Goal: Information Seeking & Learning: Learn about a topic

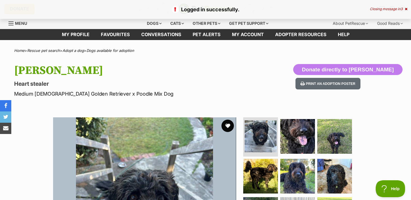
click at [228, 126] on button "favourite" at bounding box center [228, 126] width 12 height 12
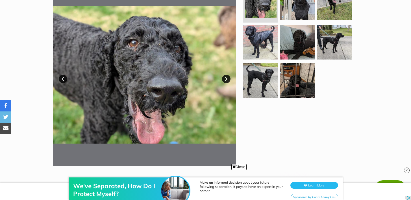
scroll to position [144, 0]
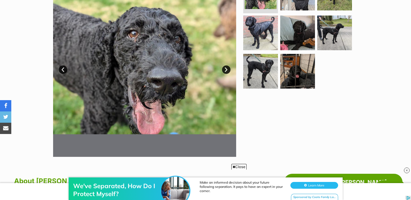
click at [228, 71] on link "Next" at bounding box center [226, 70] width 8 height 8
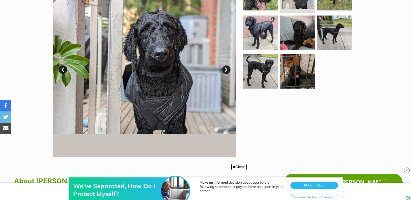
click at [226, 67] on link "Next" at bounding box center [226, 70] width 8 height 8
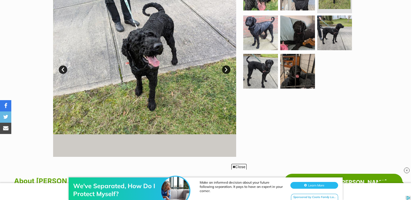
click at [227, 67] on link "Next" at bounding box center [226, 70] width 8 height 8
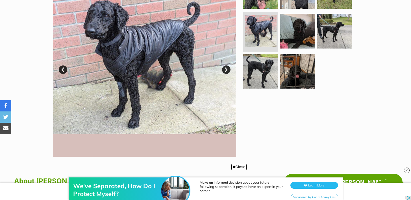
click at [225, 69] on link "Next" at bounding box center [226, 70] width 8 height 8
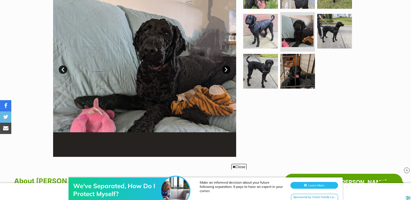
click at [225, 71] on link "Next" at bounding box center [226, 70] width 8 height 8
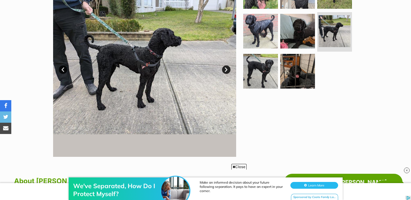
click at [225, 71] on link "Next" at bounding box center [226, 70] width 8 height 8
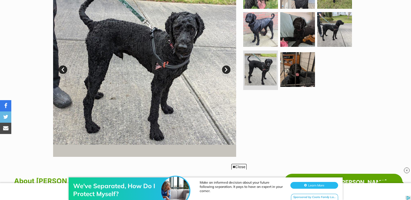
click at [225, 71] on link "Next" at bounding box center [226, 70] width 8 height 8
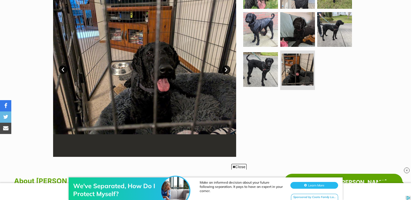
click at [225, 71] on link "Next" at bounding box center [226, 70] width 8 height 8
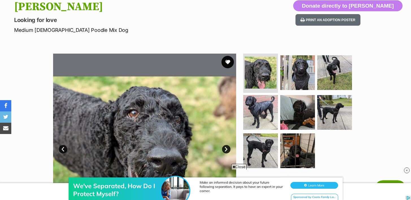
scroll to position [0, 0]
click at [230, 62] on button "favourite" at bounding box center [228, 62] width 12 height 12
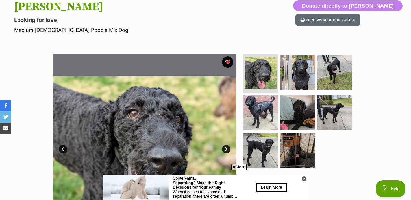
drag, startPoint x: 411, startPoint y: 25, endPoint x: 413, endPoint y: 47, distance: 21.5
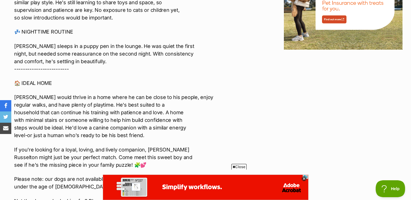
scroll to position [766, 0]
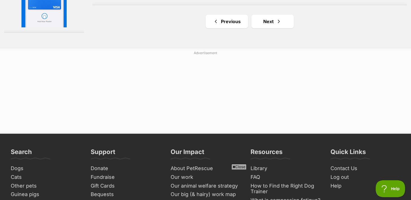
scroll to position [1151, 0]
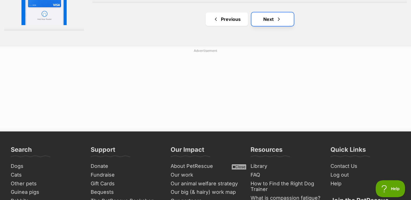
click at [285, 21] on link "Next" at bounding box center [272, 19] width 42 height 14
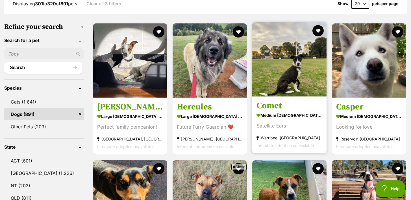
click at [280, 60] on img at bounding box center [289, 59] width 74 height 74
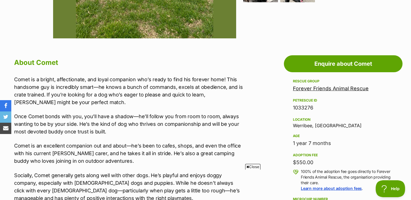
scroll to position [270, 0]
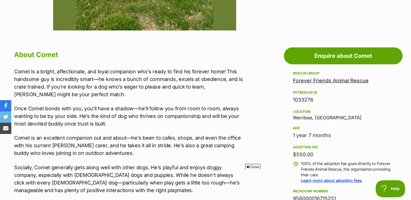
click at [259, 166] on span "Close" at bounding box center [252, 167] width 15 height 6
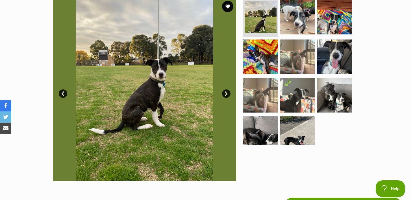
scroll to position [120, 0]
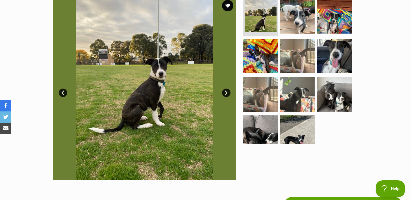
click at [225, 94] on link "Next" at bounding box center [226, 93] width 8 height 8
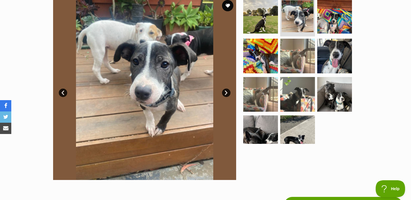
click at [225, 94] on link "Next" at bounding box center [226, 93] width 8 height 8
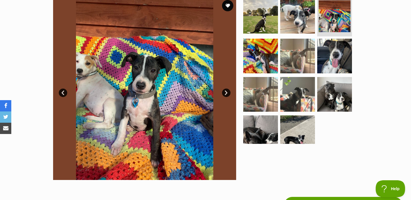
click at [225, 94] on link "Next" at bounding box center [226, 93] width 8 height 8
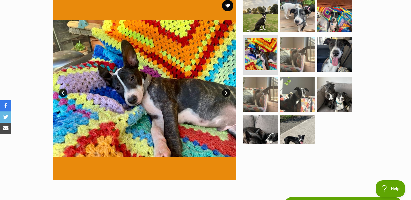
click at [225, 94] on link "Next" at bounding box center [226, 93] width 8 height 8
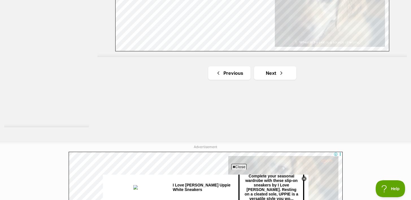
scroll to position [1058, 0]
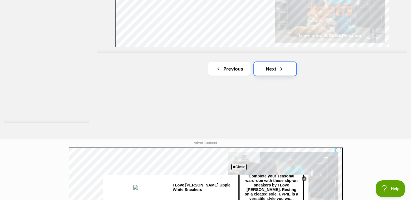
click at [284, 69] on link "Next" at bounding box center [275, 69] width 42 height 14
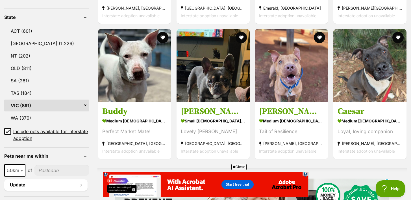
scroll to position [292, 0]
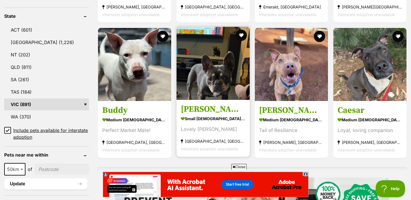
click at [219, 86] on img at bounding box center [213, 63] width 73 height 73
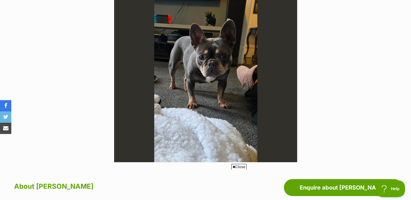
scroll to position [126, 0]
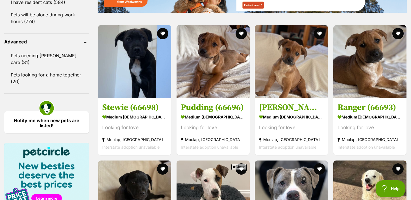
scroll to position [726, 0]
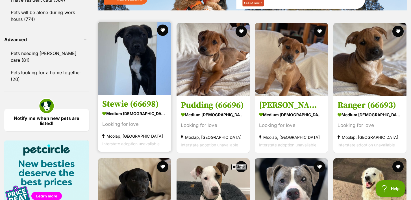
click at [144, 80] on img at bounding box center [134, 58] width 73 height 73
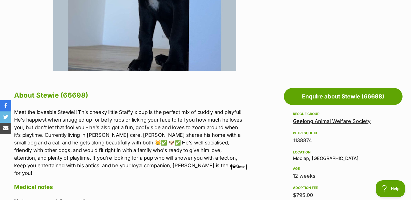
scroll to position [228, 0]
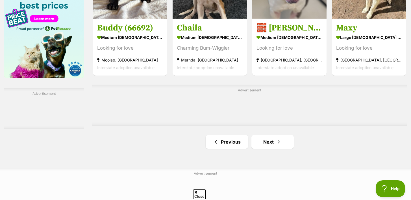
scroll to position [923, 0]
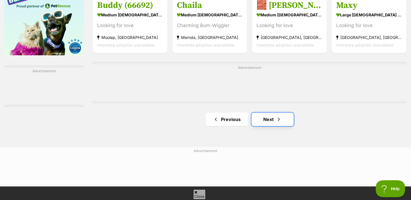
click at [267, 121] on link "Next" at bounding box center [272, 120] width 42 height 14
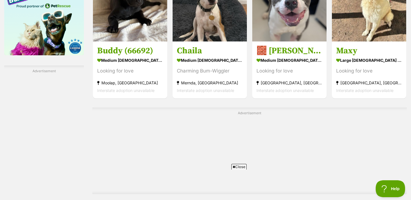
scroll to position [0, 0]
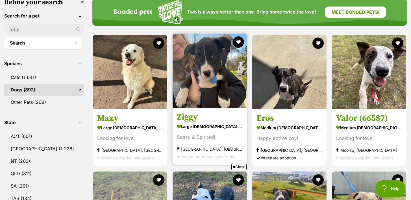
click at [207, 86] on img at bounding box center [210, 71] width 74 height 74
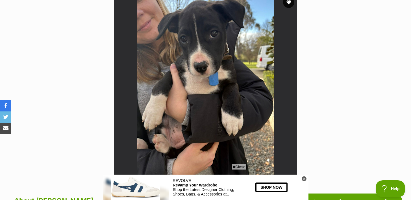
scroll to position [123, 0]
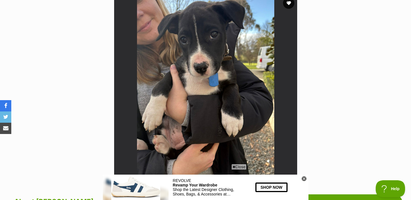
click at [267, 74] on img at bounding box center [205, 86] width 183 height 183
click at [219, 85] on img at bounding box center [205, 86] width 183 height 183
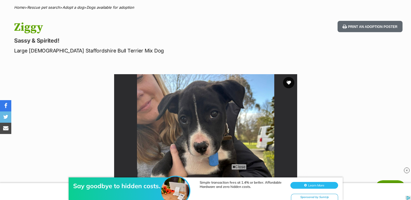
scroll to position [0, 0]
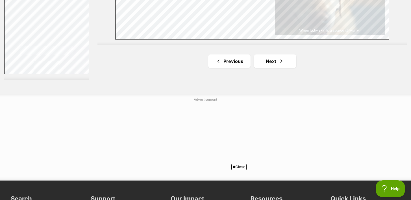
scroll to position [1102, 0]
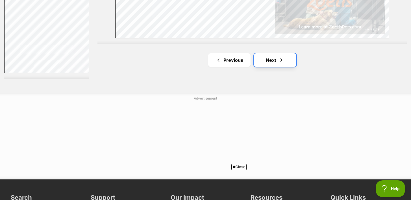
click at [285, 59] on link "Next" at bounding box center [275, 60] width 42 height 14
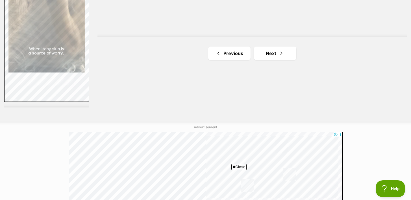
scroll to position [1075, 0]
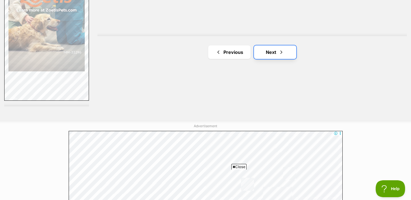
click at [280, 52] on span "Next page" at bounding box center [282, 52] width 6 height 7
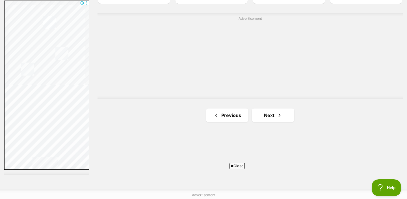
scroll to position [1013, 0]
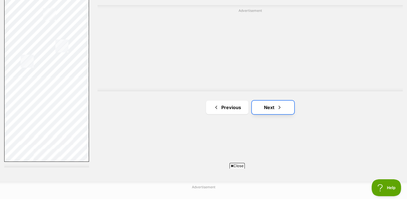
click at [283, 111] on link "Next" at bounding box center [273, 108] width 42 height 14
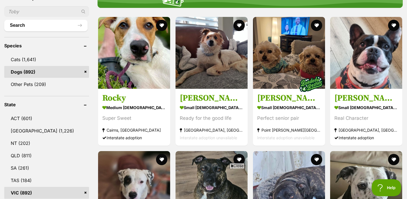
scroll to position [202, 0]
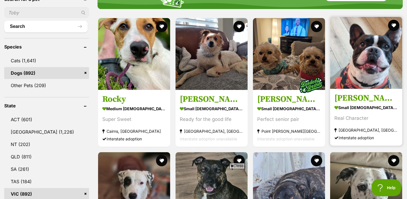
click at [376, 70] on img at bounding box center [366, 53] width 72 height 72
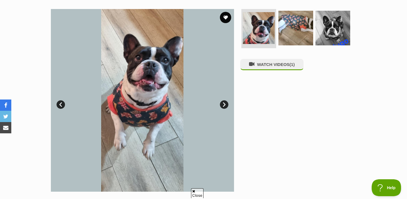
scroll to position [108, 0]
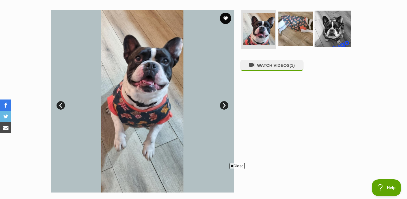
click at [331, 30] on img at bounding box center [332, 28] width 36 height 36
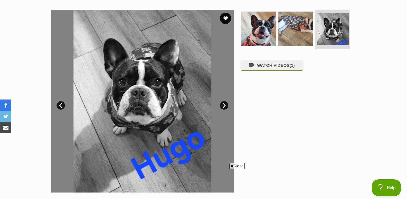
scroll to position [0, 0]
click at [298, 32] on img at bounding box center [295, 28] width 36 height 36
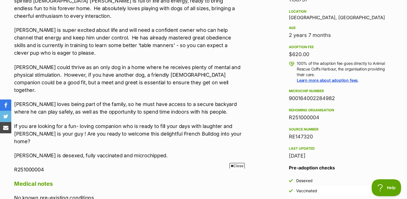
scroll to position [373, 0]
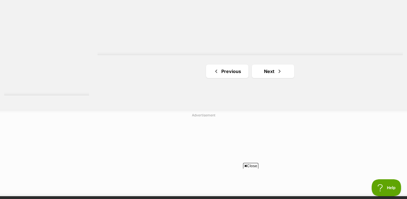
scroll to position [1090, 0]
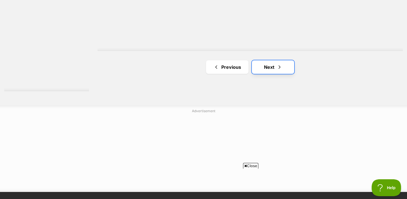
click at [282, 64] on span "Next page" at bounding box center [280, 67] width 6 height 7
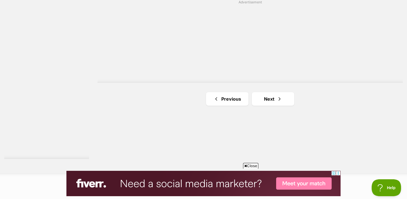
scroll to position [1019, 0]
click at [268, 103] on link "Next" at bounding box center [273, 103] width 42 height 14
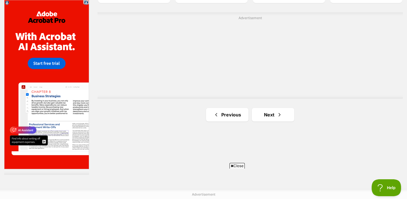
scroll to position [1007, 0]
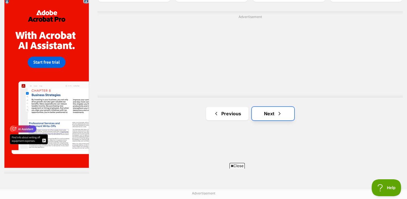
click at [262, 114] on link "Next" at bounding box center [273, 114] width 42 height 14
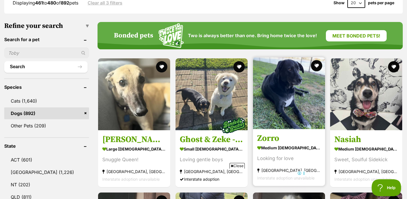
click at [288, 119] on img at bounding box center [289, 93] width 72 height 72
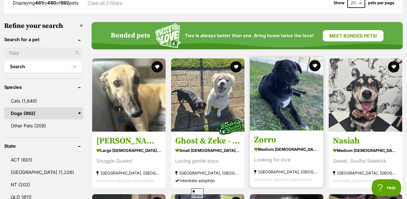
click at [273, 149] on strong "medium [DEMOGRAPHIC_DATA] Dog" at bounding box center [286, 150] width 65 height 8
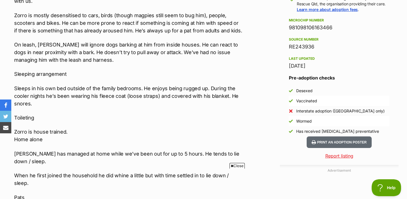
scroll to position [437, 0]
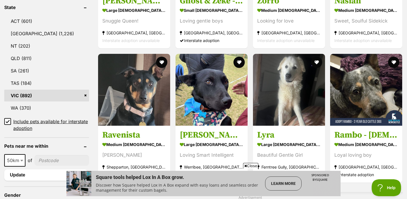
click at [248, 165] on span "Close" at bounding box center [250, 166] width 15 height 6
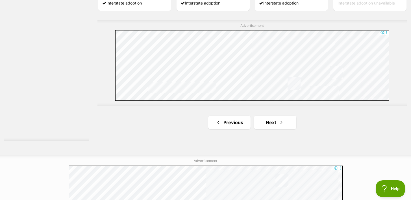
scroll to position [1029, 0]
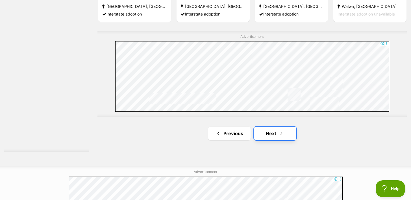
click at [281, 132] on span "Next page" at bounding box center [282, 133] width 6 height 7
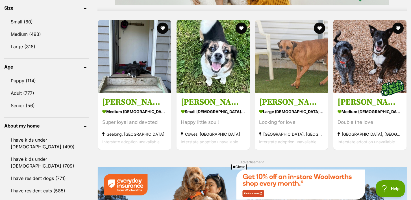
scroll to position [540, 0]
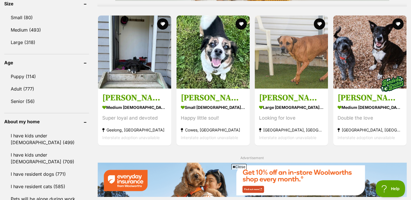
drag, startPoint x: 412, startPoint y: 14, endPoint x: 413, endPoint y: 89, distance: 75.4
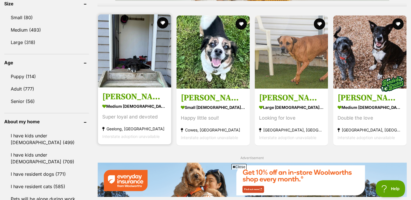
click at [146, 49] on img at bounding box center [134, 50] width 73 height 73
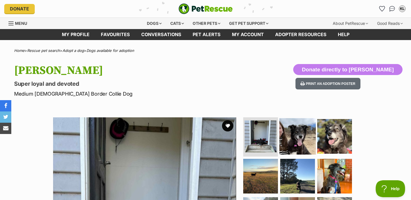
click at [294, 136] on img at bounding box center [297, 136] width 36 height 36
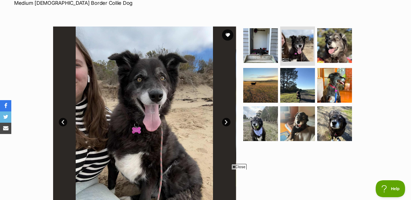
click at [242, 166] on span "Close" at bounding box center [238, 167] width 15 height 6
click at [333, 49] on img at bounding box center [334, 45] width 36 height 36
